Goal: Check status: Check status

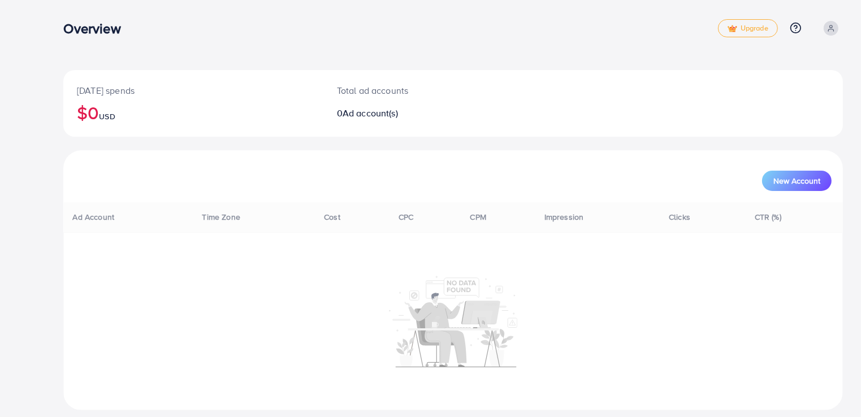
scroll to position [11, 0]
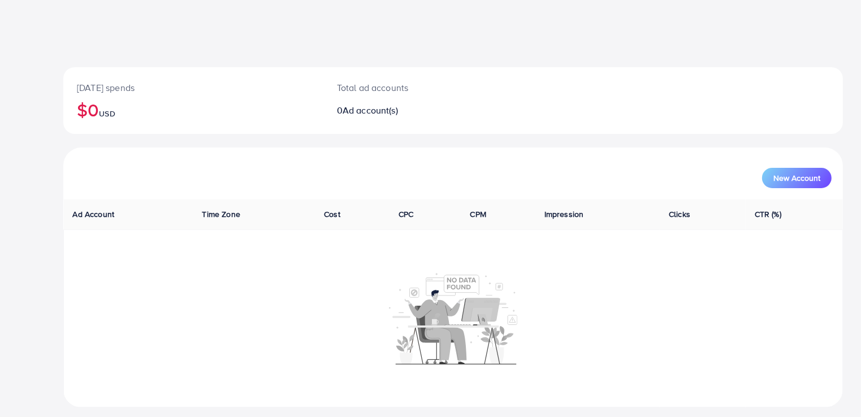
scroll to position [11, 0]
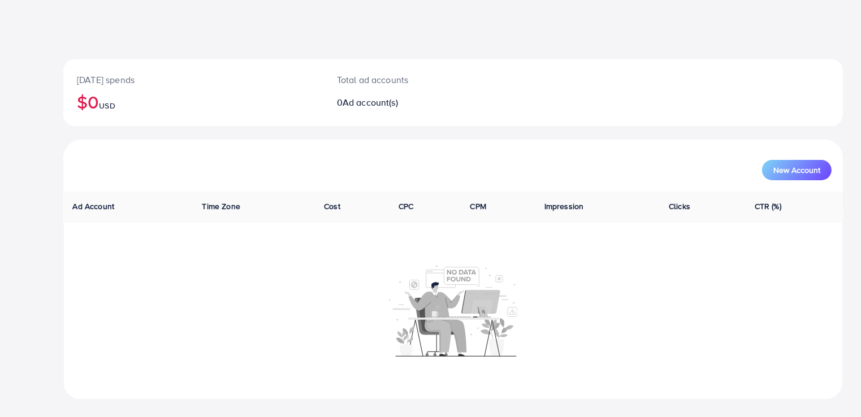
click at [246, 291] on div at bounding box center [453, 310] width 767 height 93
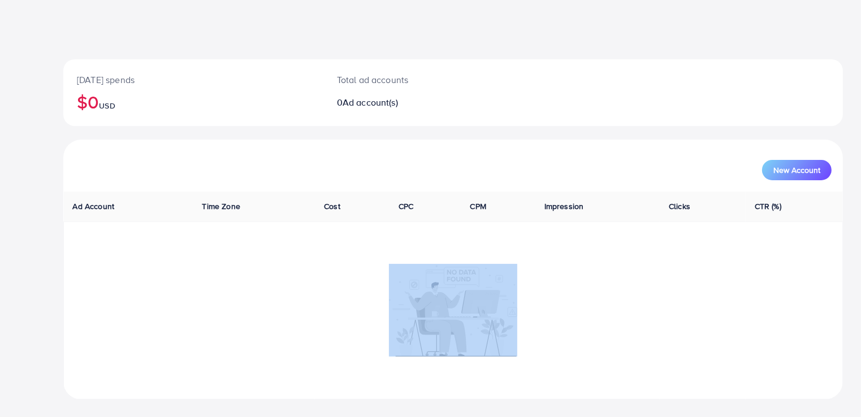
click at [246, 291] on div at bounding box center [453, 310] width 767 height 93
drag, startPoint x: 246, startPoint y: 291, endPoint x: 165, endPoint y: 282, distance: 81.9
click at [165, 282] on div at bounding box center [453, 310] width 767 height 93
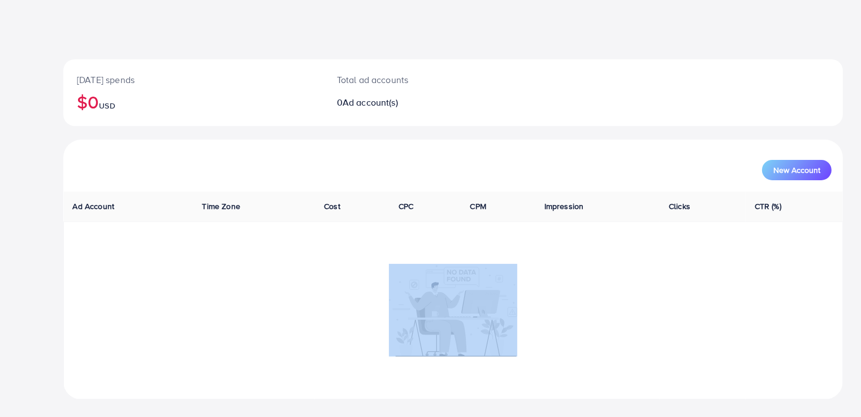
click at [165, 282] on div at bounding box center [453, 310] width 767 height 93
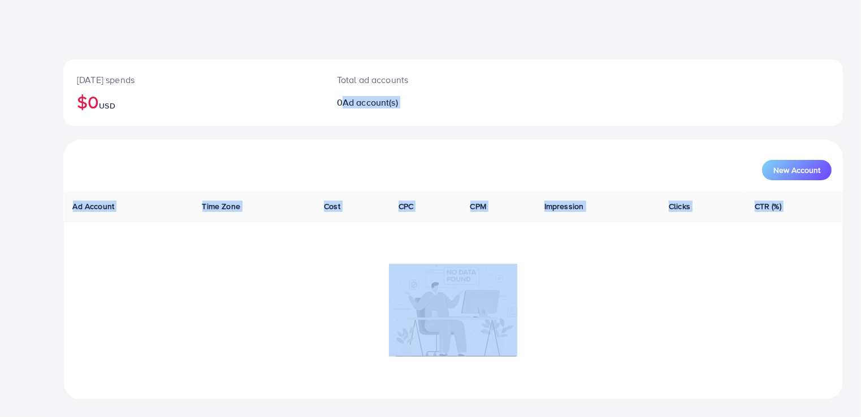
drag, startPoint x: 165, startPoint y: 282, endPoint x: 510, endPoint y: 119, distance: 381.5
click at [510, 119] on div "Today's spends $0 USD Total ad accounts 0 Ad account(s) New Account Ad Account …" at bounding box center [453, 229] width 780 height 340
click at [510, 119] on div "Total ad accounts 0 Ad account(s)" at bounding box center [420, 92] width 195 height 67
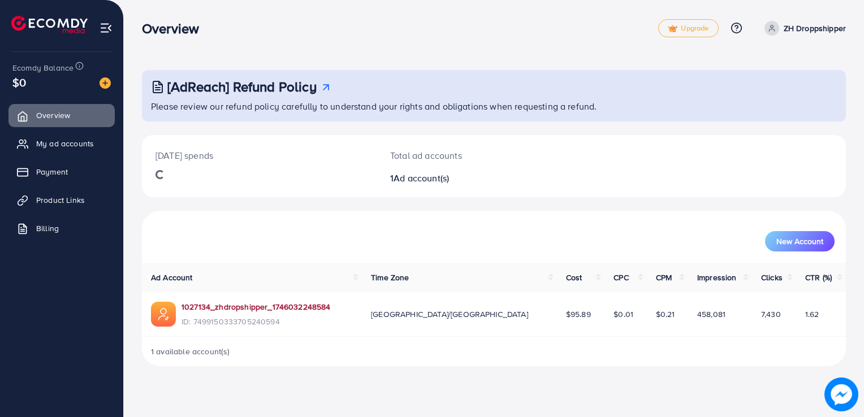
click at [208, 304] on link "1027134_zhdropshipper_1746032248584" at bounding box center [256, 306] width 149 height 11
